Goal: Transaction & Acquisition: Purchase product/service

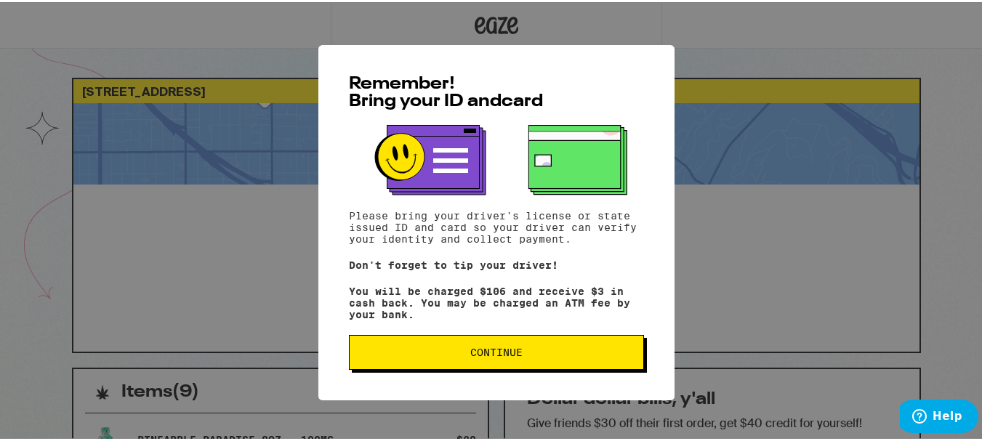
click at [495, 356] on span "Continue" at bounding box center [497, 350] width 52 height 10
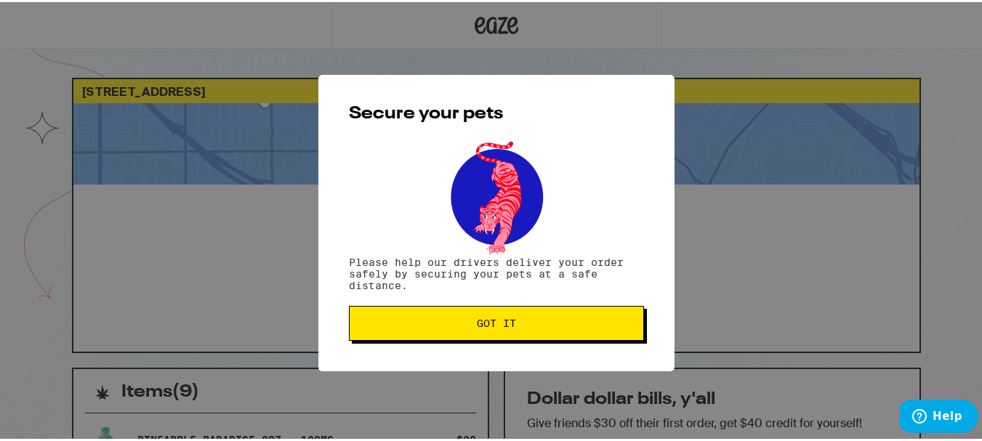
click at [495, 327] on span "Got it" at bounding box center [496, 321] width 39 height 10
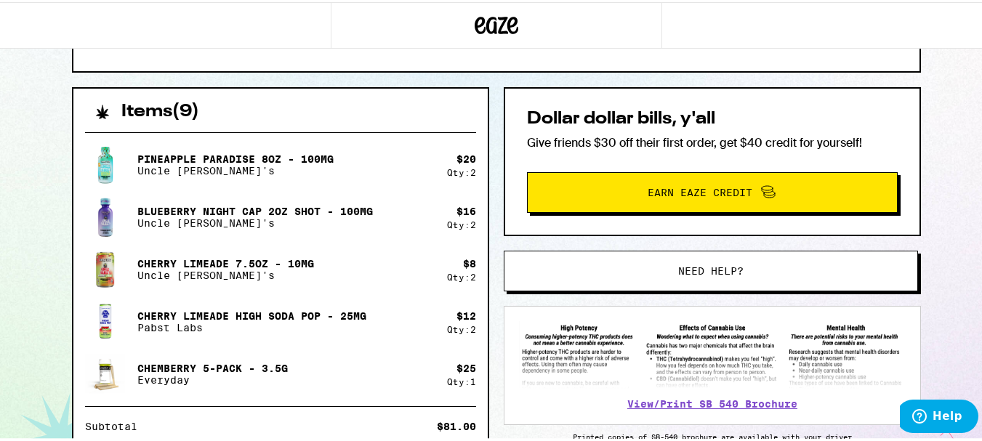
scroll to position [280, 0]
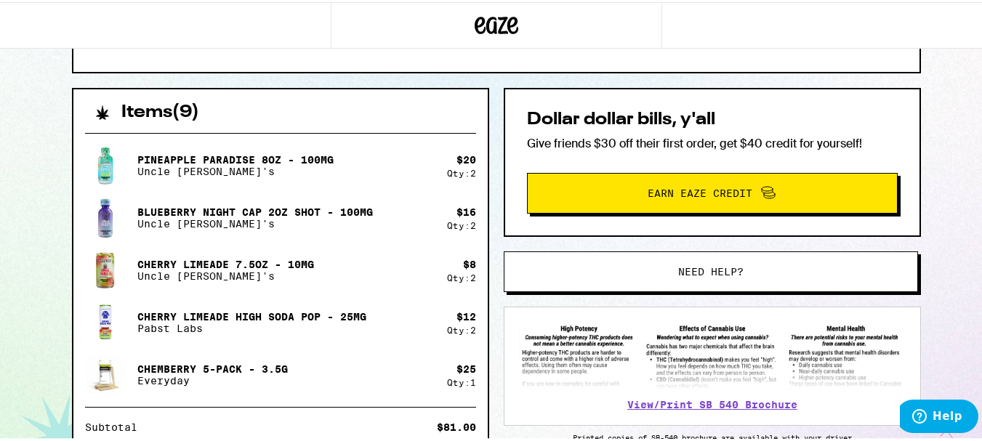
click at [681, 274] on span "Need help?" at bounding box center [710, 270] width 65 height 10
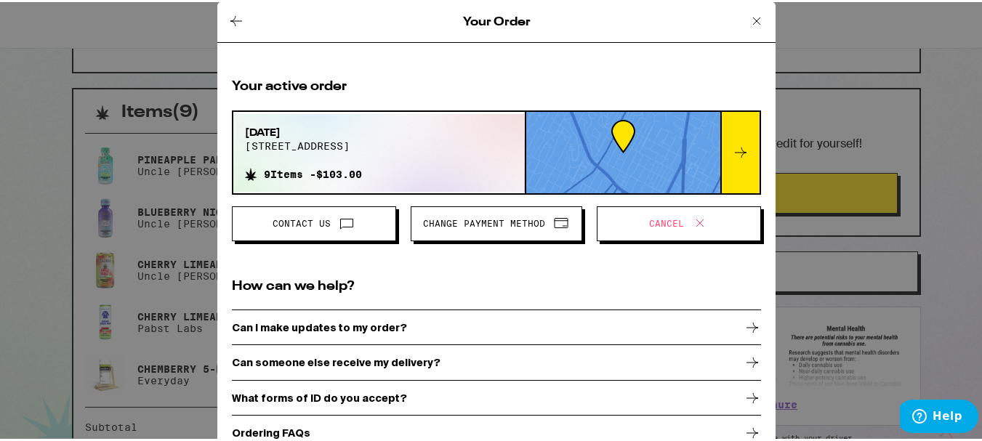
click at [473, 219] on span "Change Payment Method" at bounding box center [484, 221] width 122 height 9
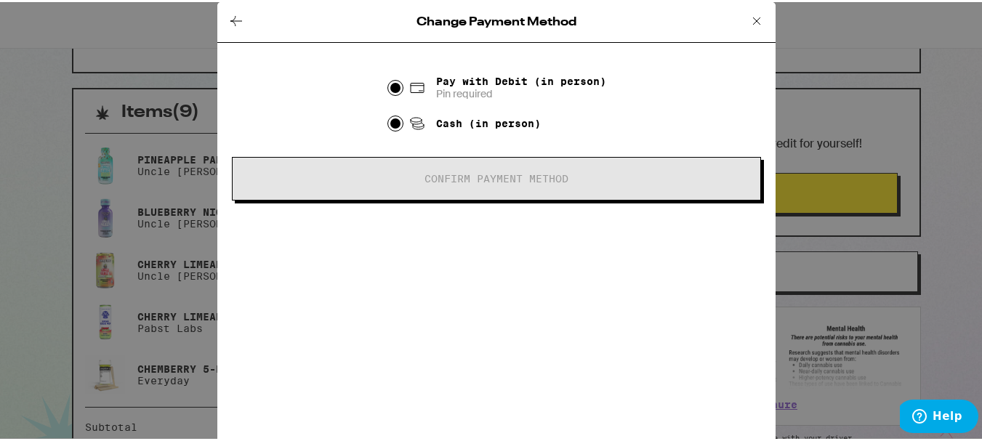
click at [388, 124] on input "Cash (in person)" at bounding box center [395, 121] width 15 height 15
radio input "true"
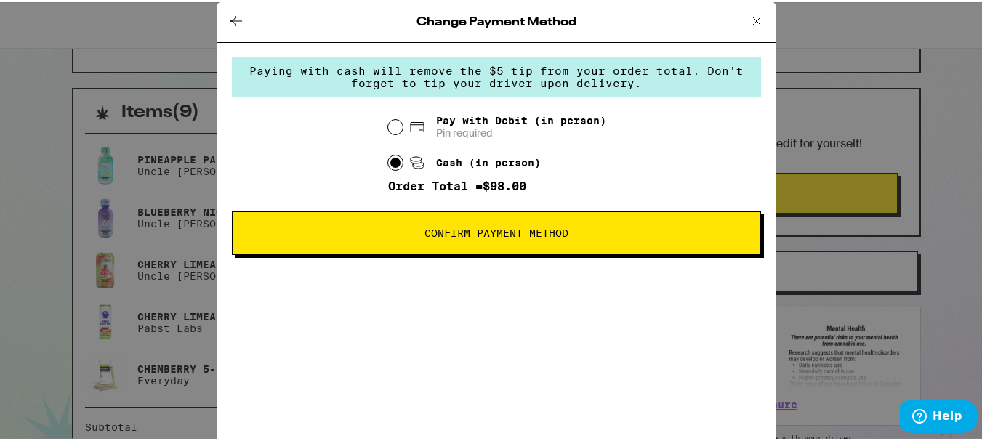
click at [406, 234] on span "Confirm Payment Method" at bounding box center [497, 231] width 412 height 10
